Goal: Check status: Check status

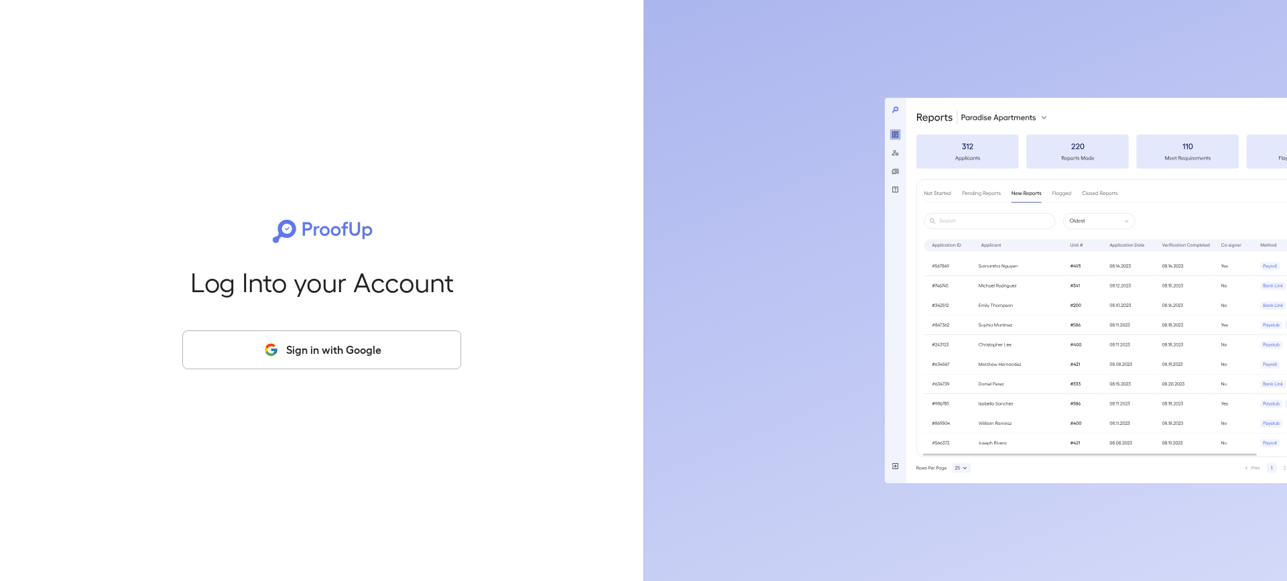
click at [340, 345] on button "Sign in with Google" at bounding box center [321, 349] width 279 height 39
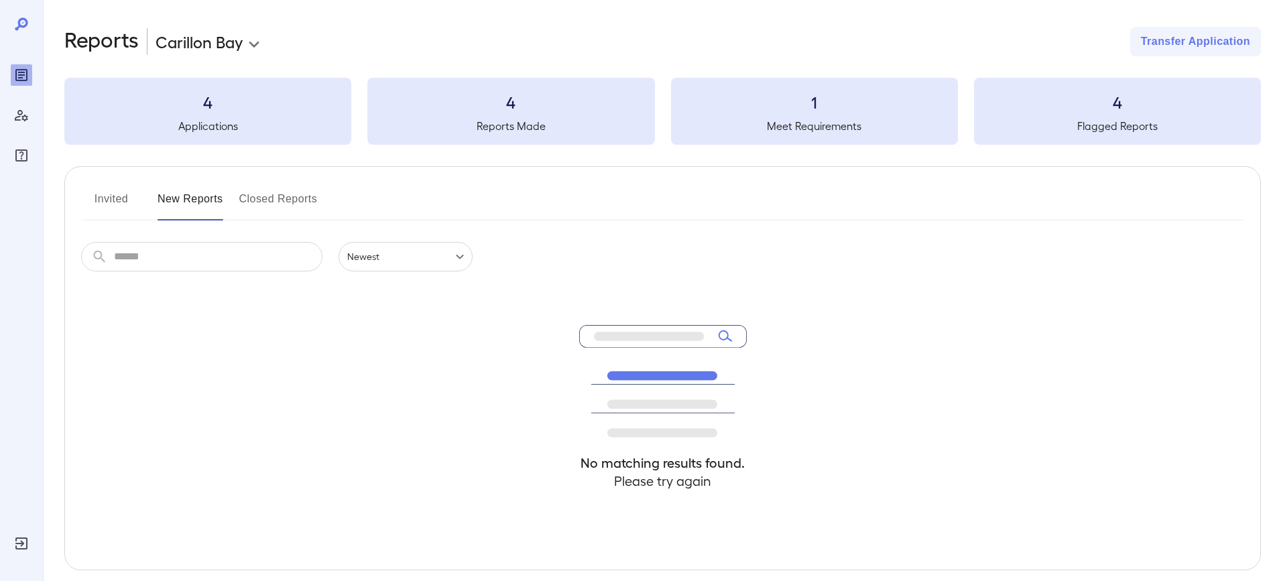
click at [227, 119] on h5 "Applications" at bounding box center [207, 126] width 287 height 16
click at [212, 126] on h5 "Applications" at bounding box center [207, 126] width 287 height 16
click at [534, 107] on h3 "4" at bounding box center [510, 101] width 287 height 21
click at [179, 202] on button "New Reports" at bounding box center [191, 204] width 66 height 32
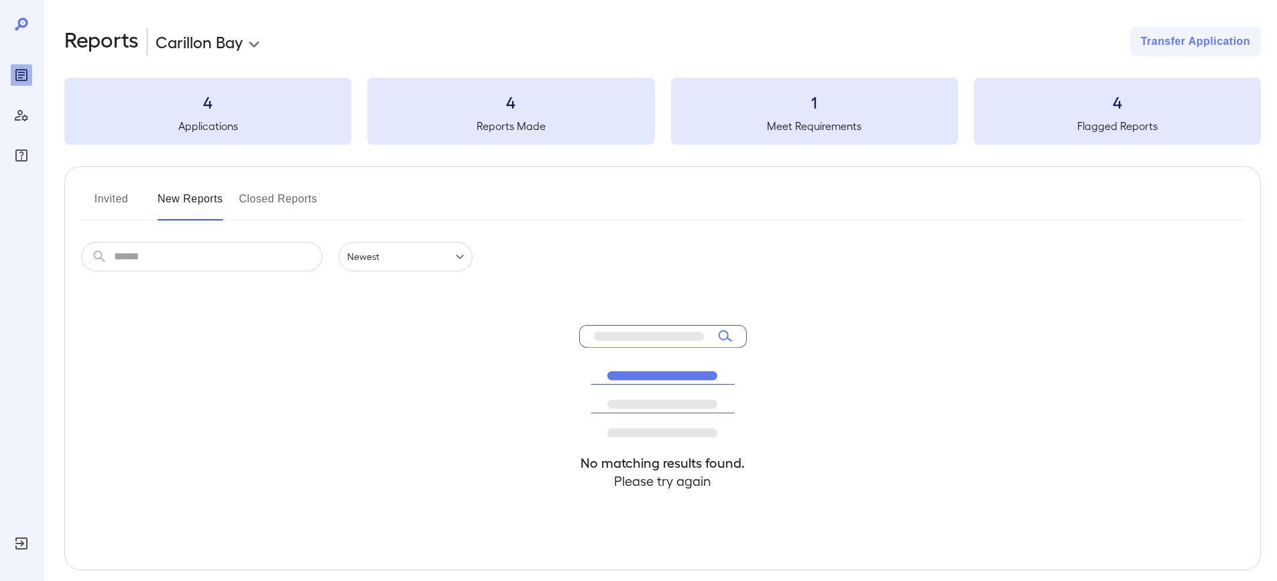
click at [109, 203] on button "Invited" at bounding box center [111, 204] width 60 height 32
